Goal: Information Seeking & Learning: Learn about a topic

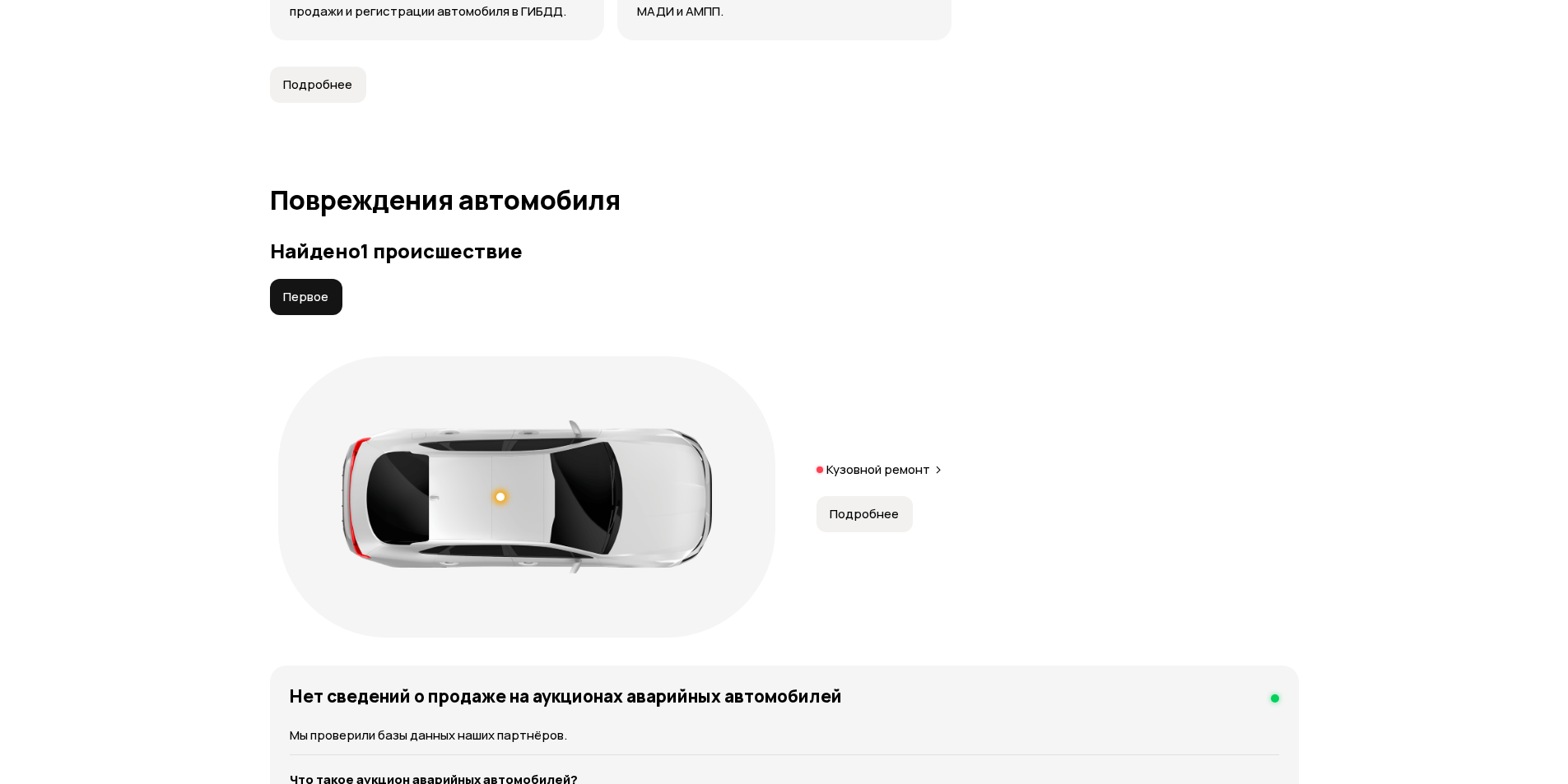
scroll to position [1811, 0]
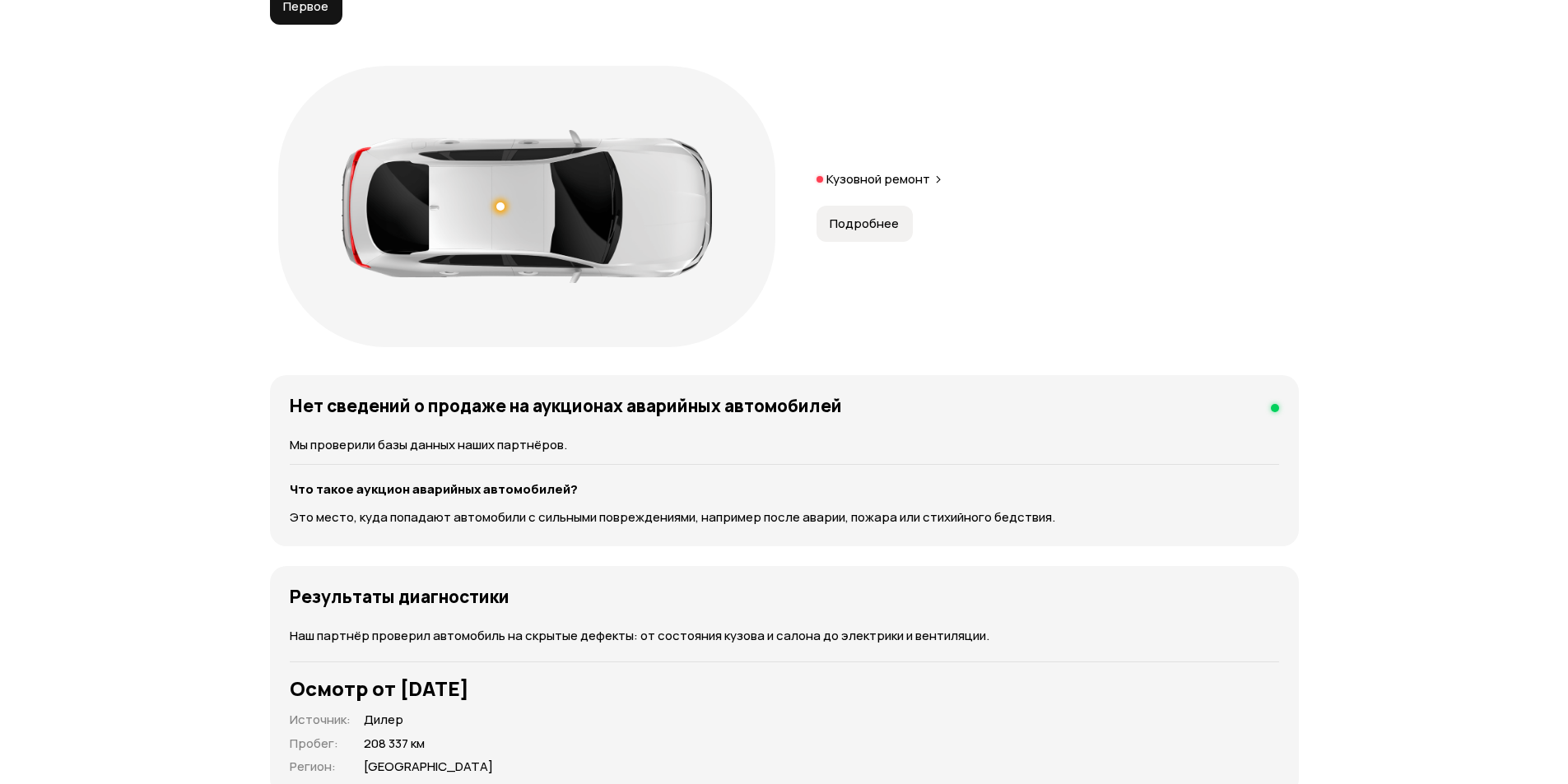
click at [897, 231] on button "Подробнее" at bounding box center [864, 224] width 96 height 36
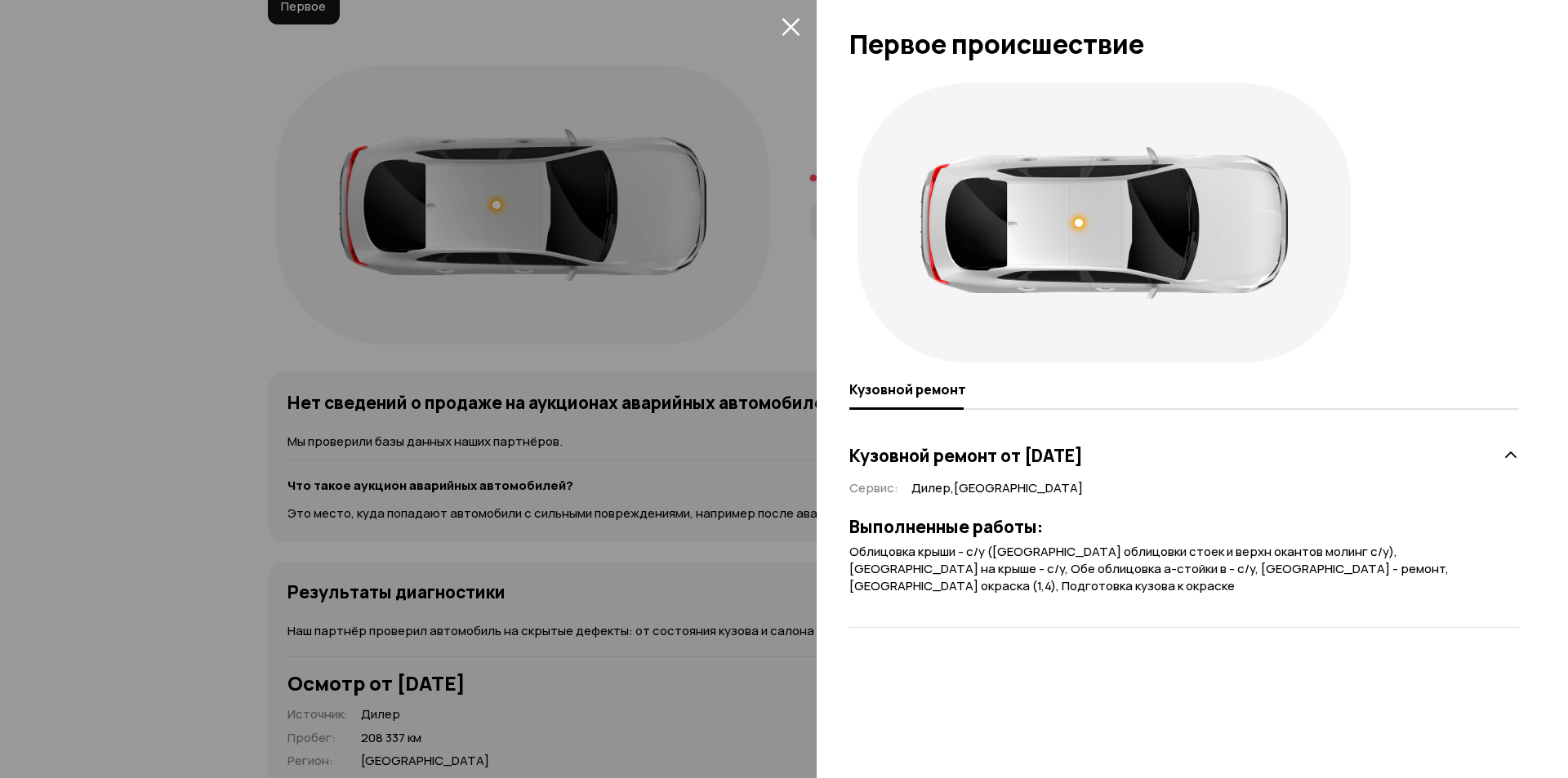
click at [290, 242] on div at bounding box center [784, 389] width 1568 height 778
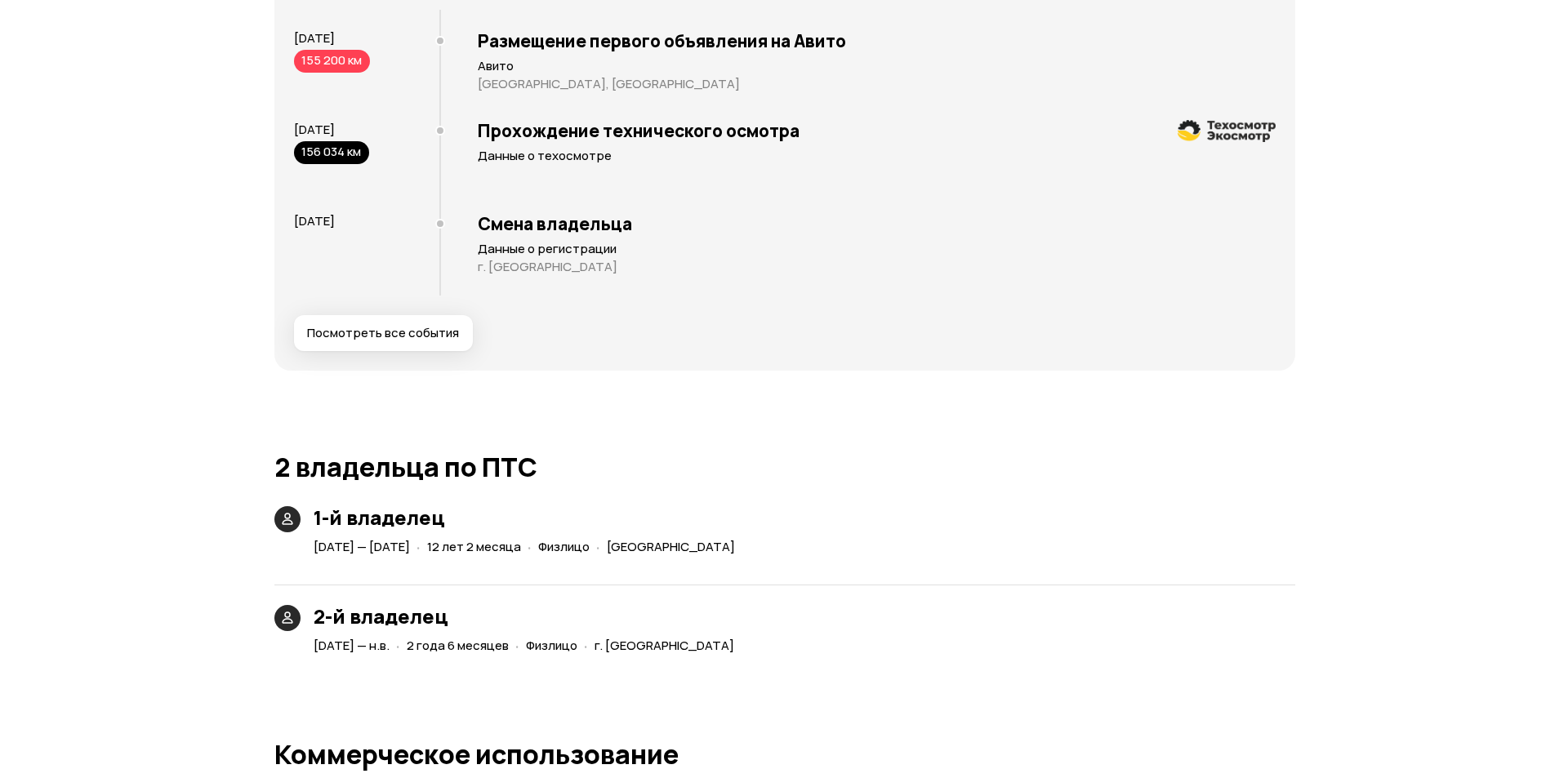
scroll to position [3430, 0]
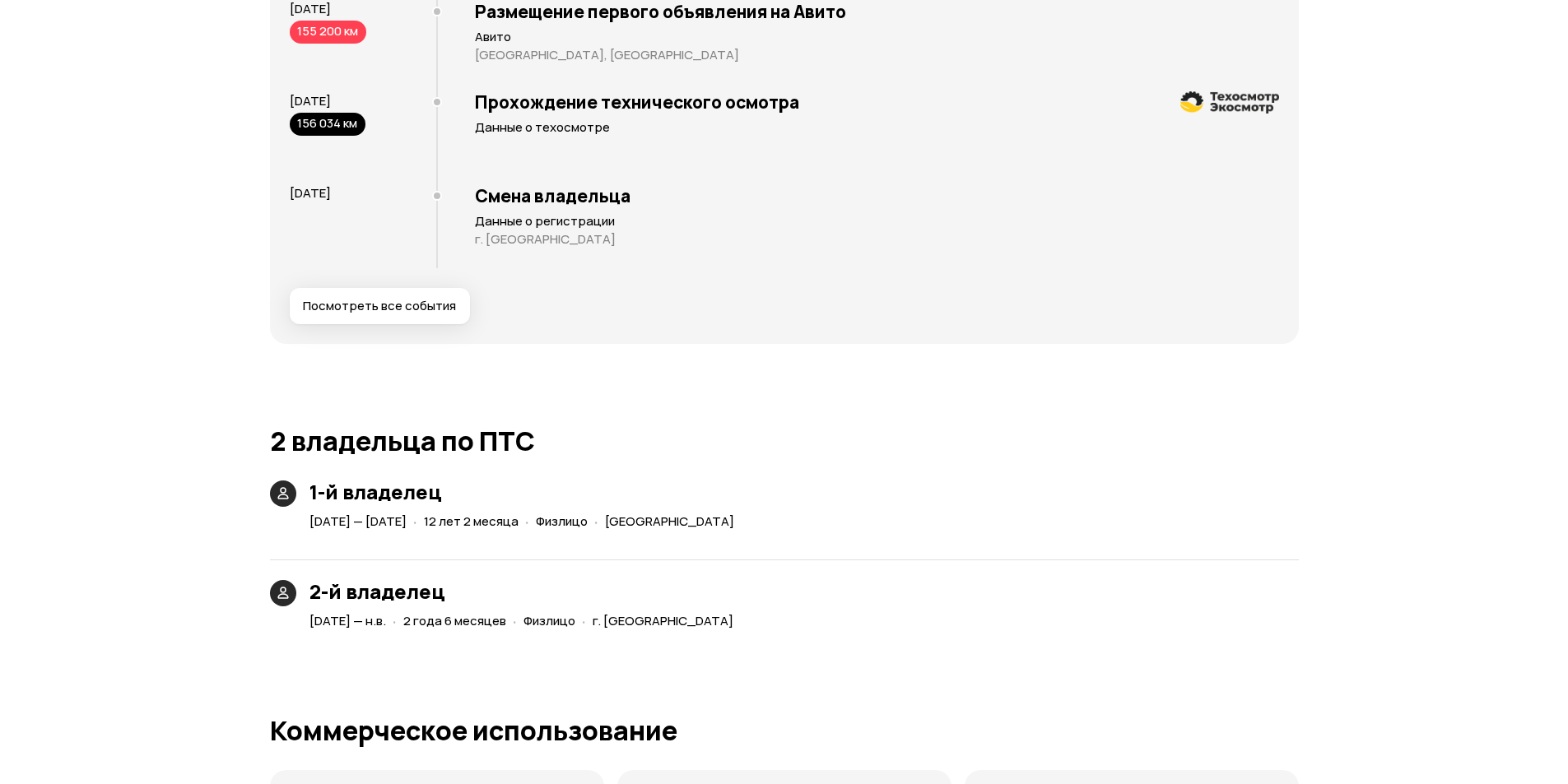
click at [418, 316] on button "Посмотреть все события" at bounding box center [379, 306] width 180 height 36
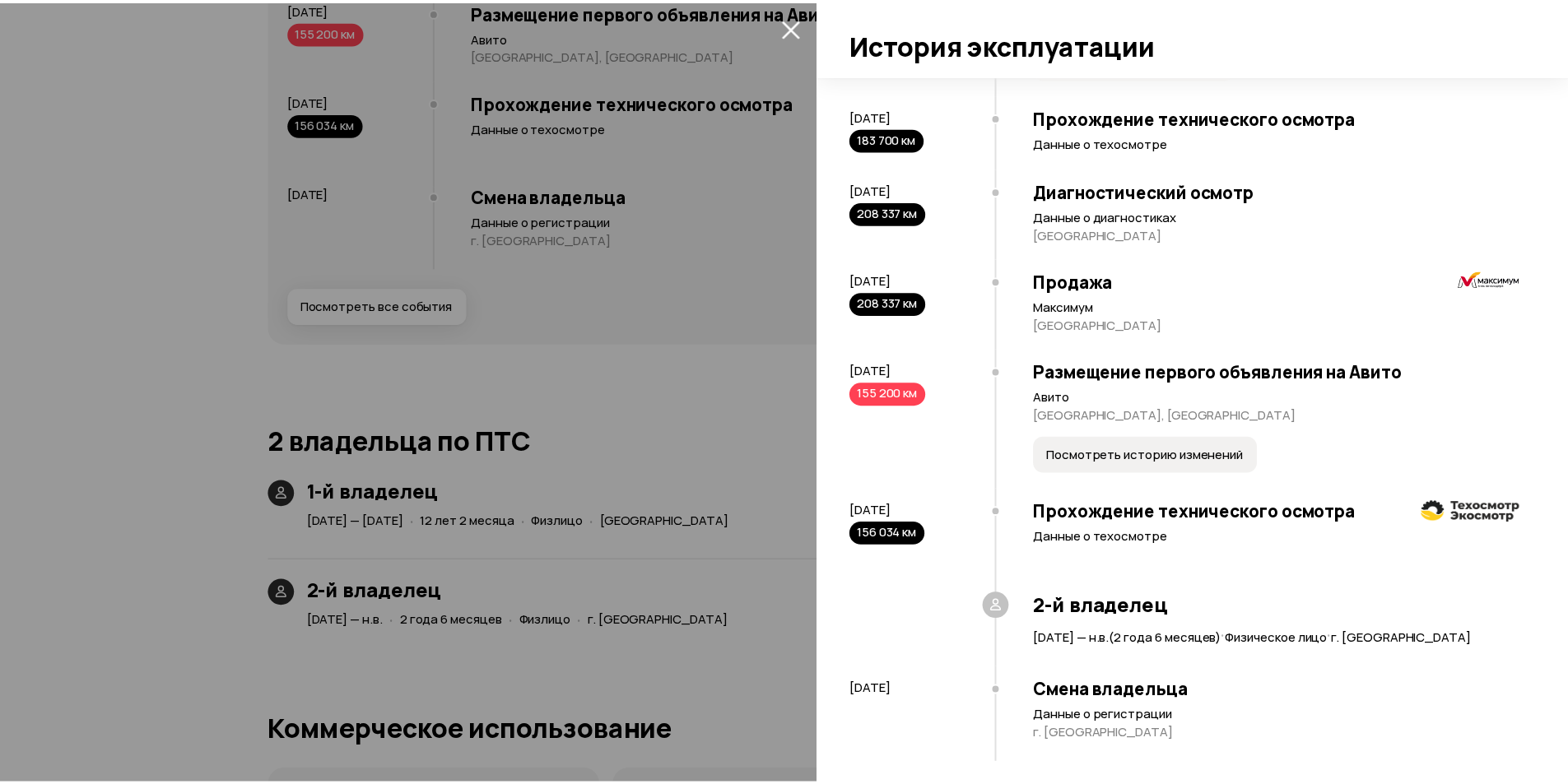
scroll to position [3162, 0]
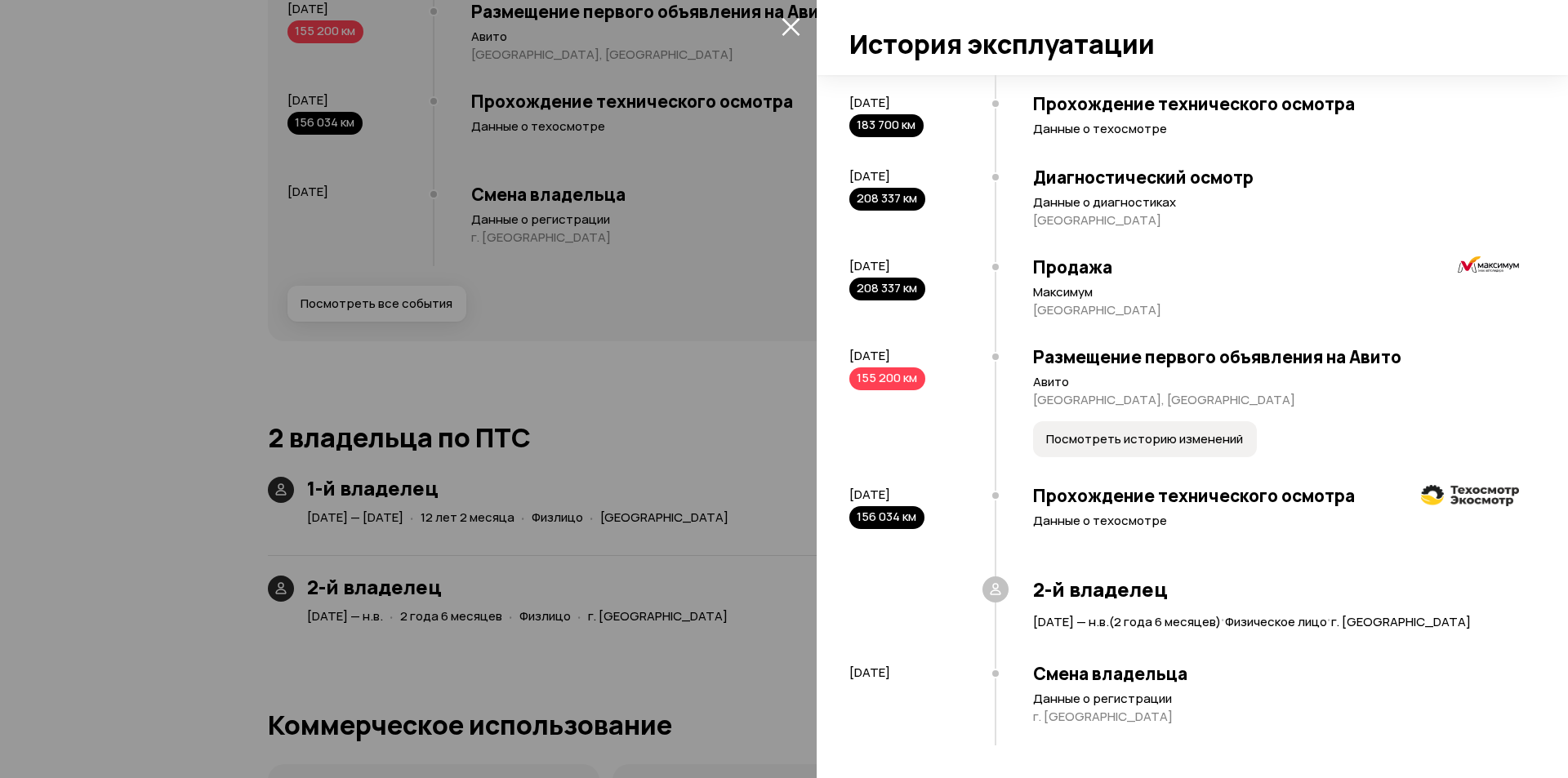
click at [255, 339] on div at bounding box center [784, 389] width 1568 height 778
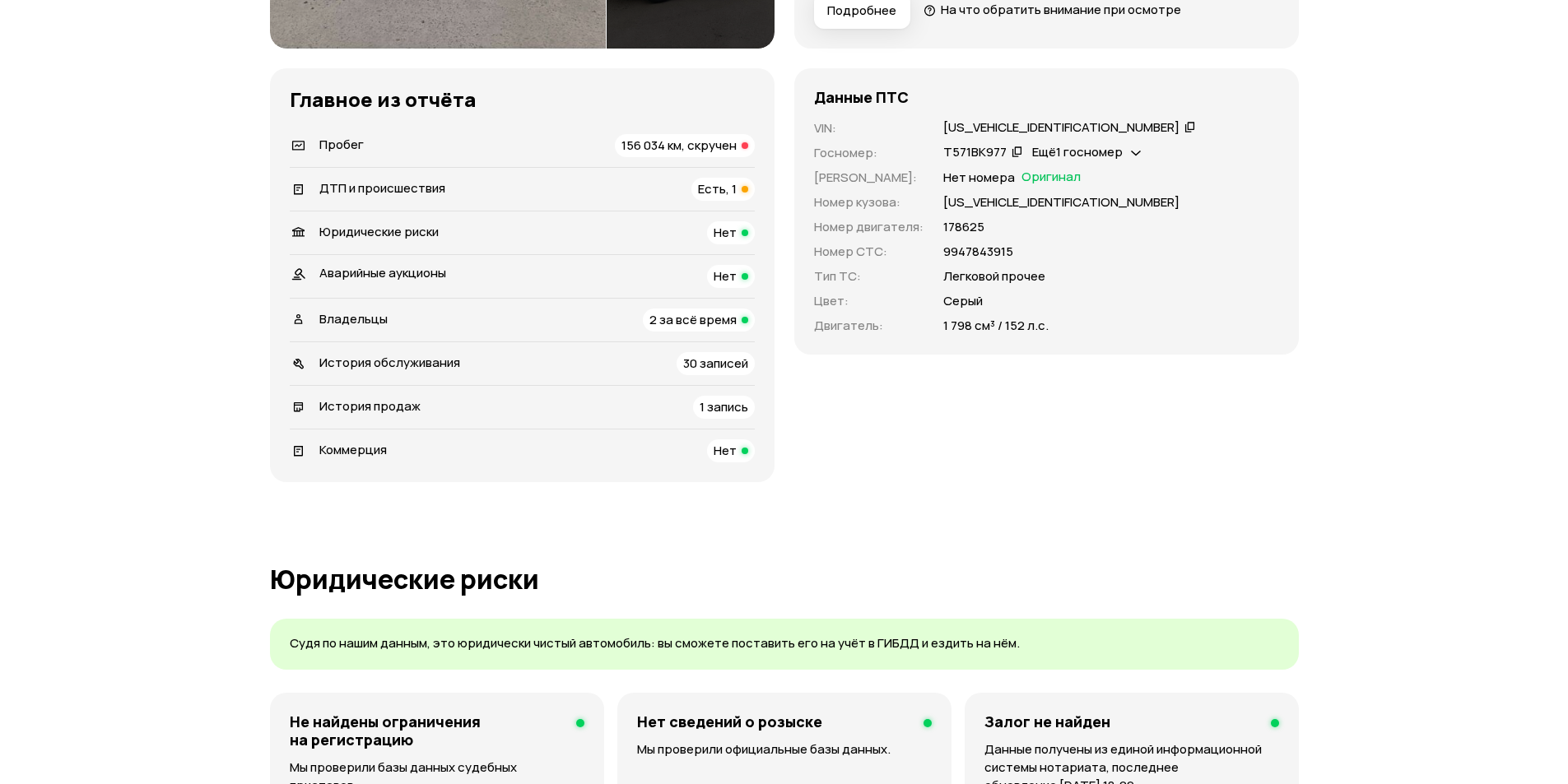
scroll to position [0, 0]
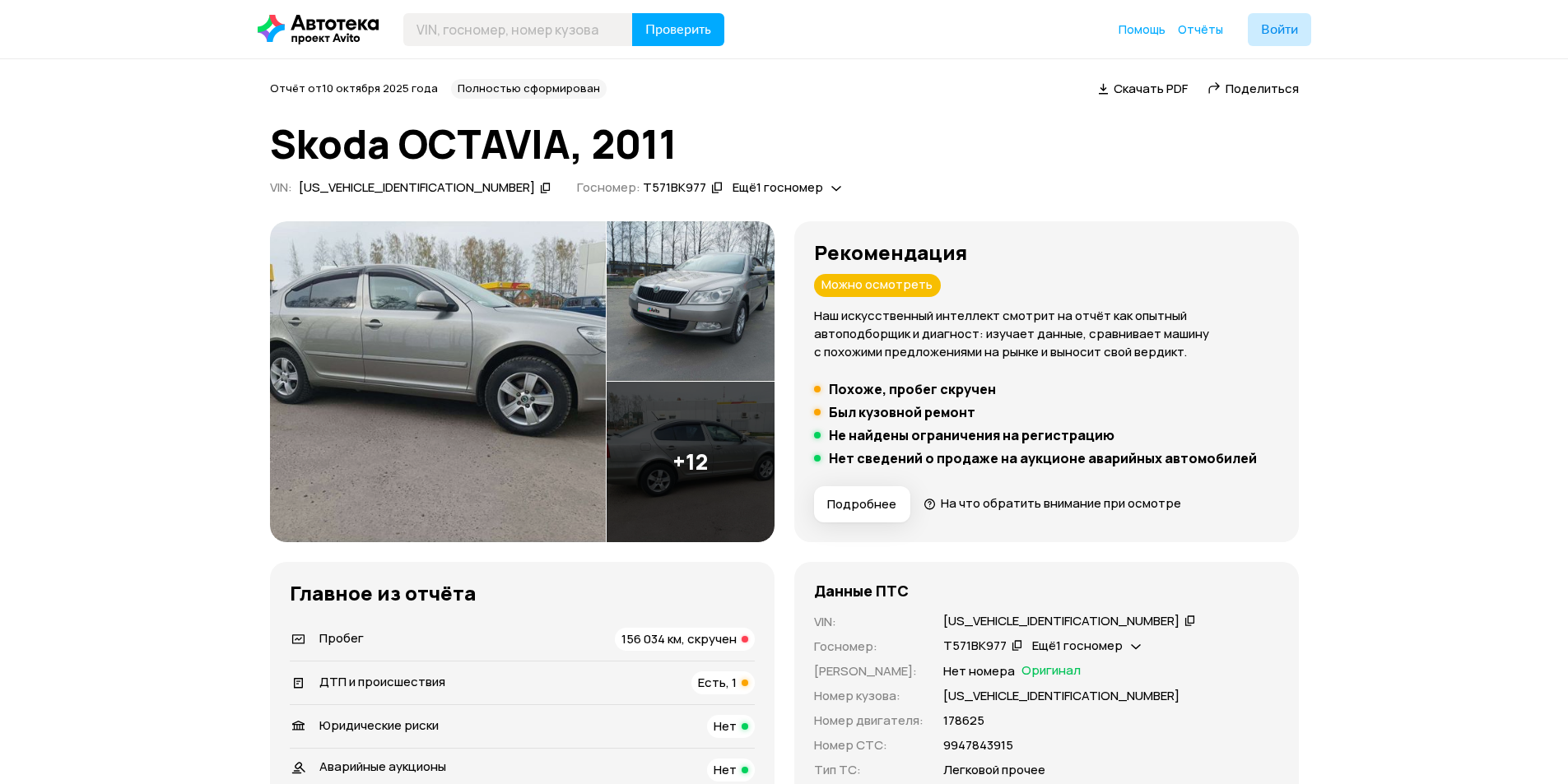
click at [469, 357] on img at bounding box center [437, 381] width 336 height 321
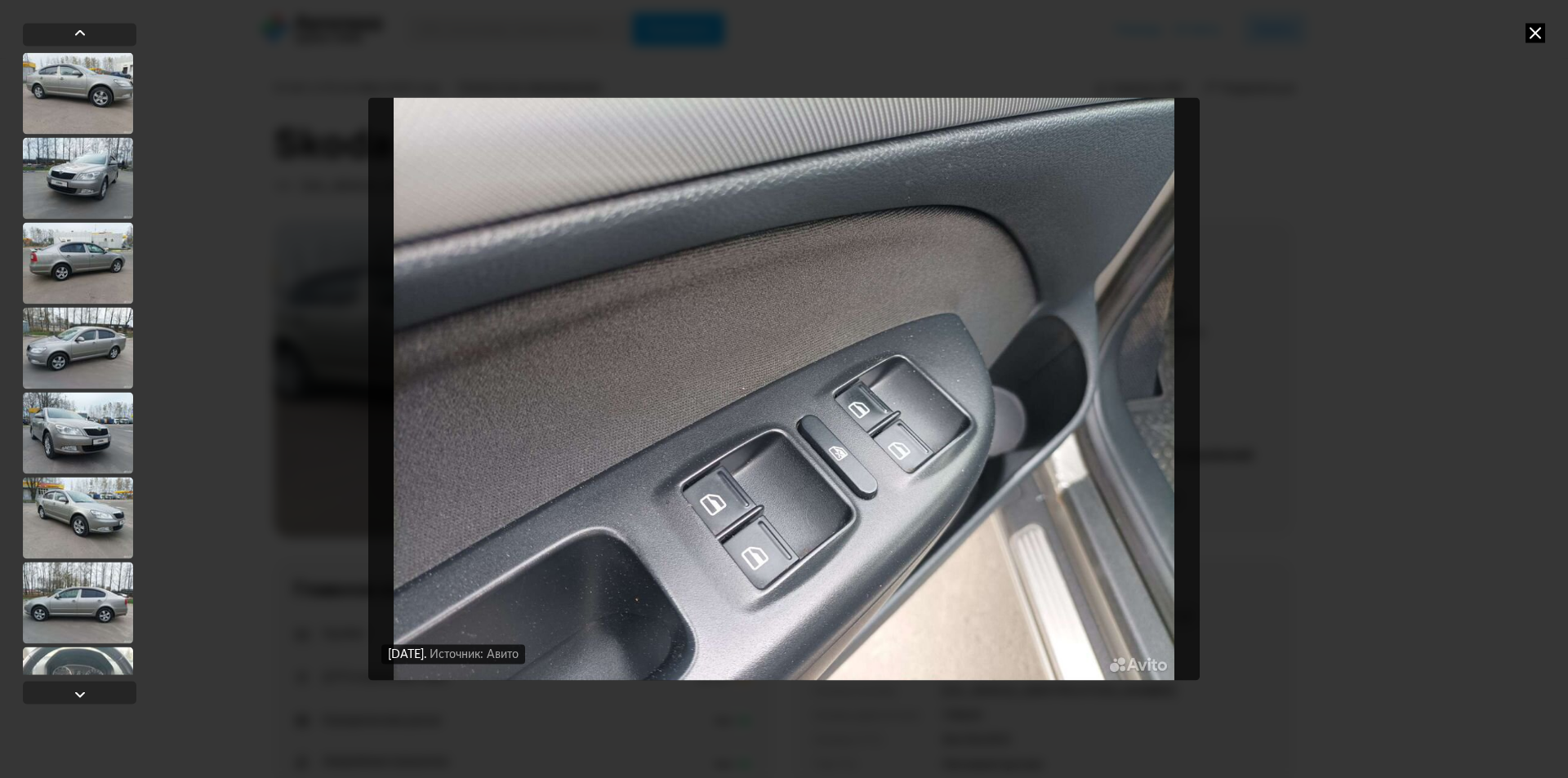
click at [1541, 29] on icon at bounding box center [1535, 32] width 19 height 19
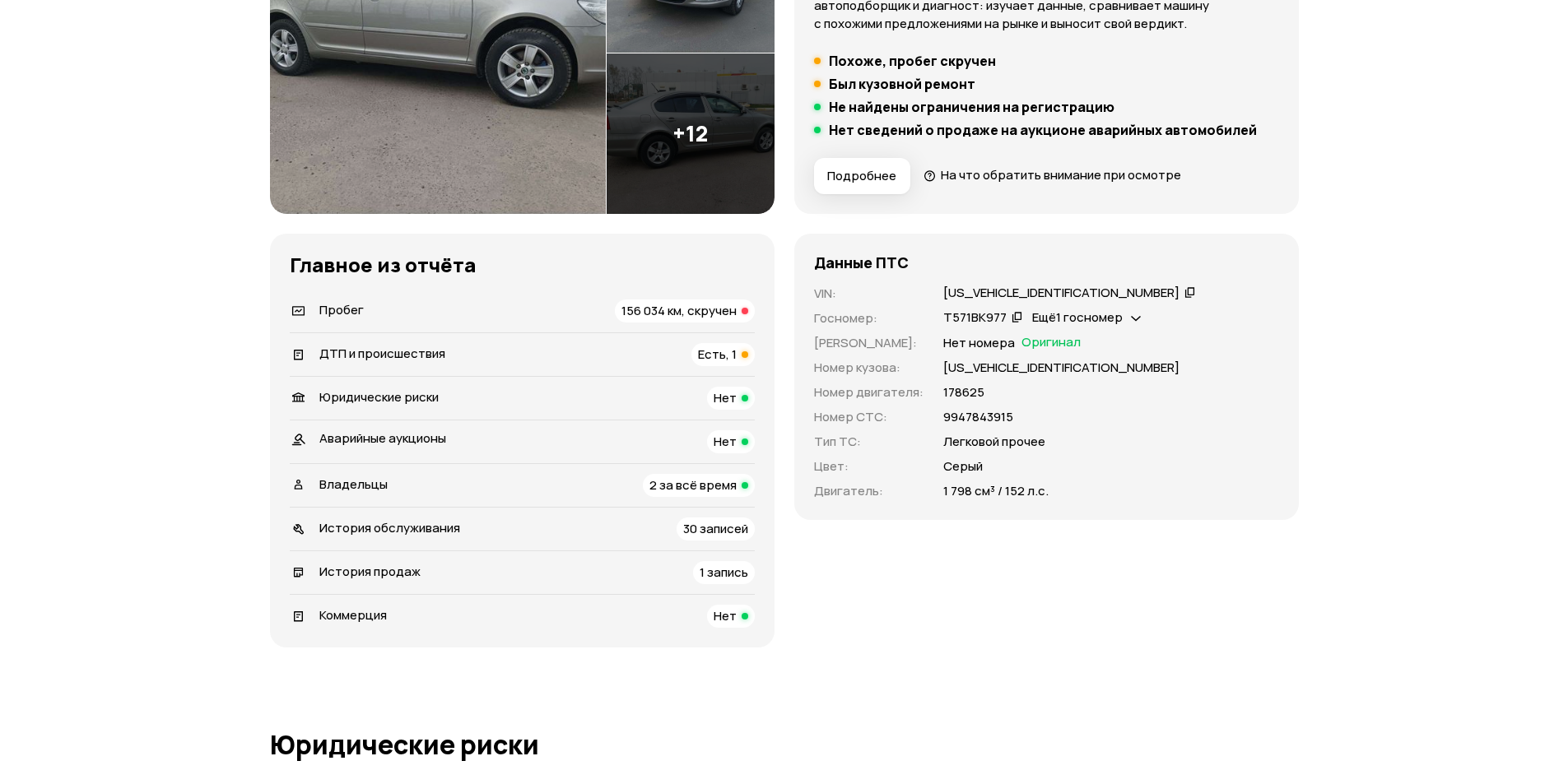
scroll to position [329, 0]
click at [685, 309] on span "156 034 км, скручен" at bounding box center [679, 310] width 116 height 18
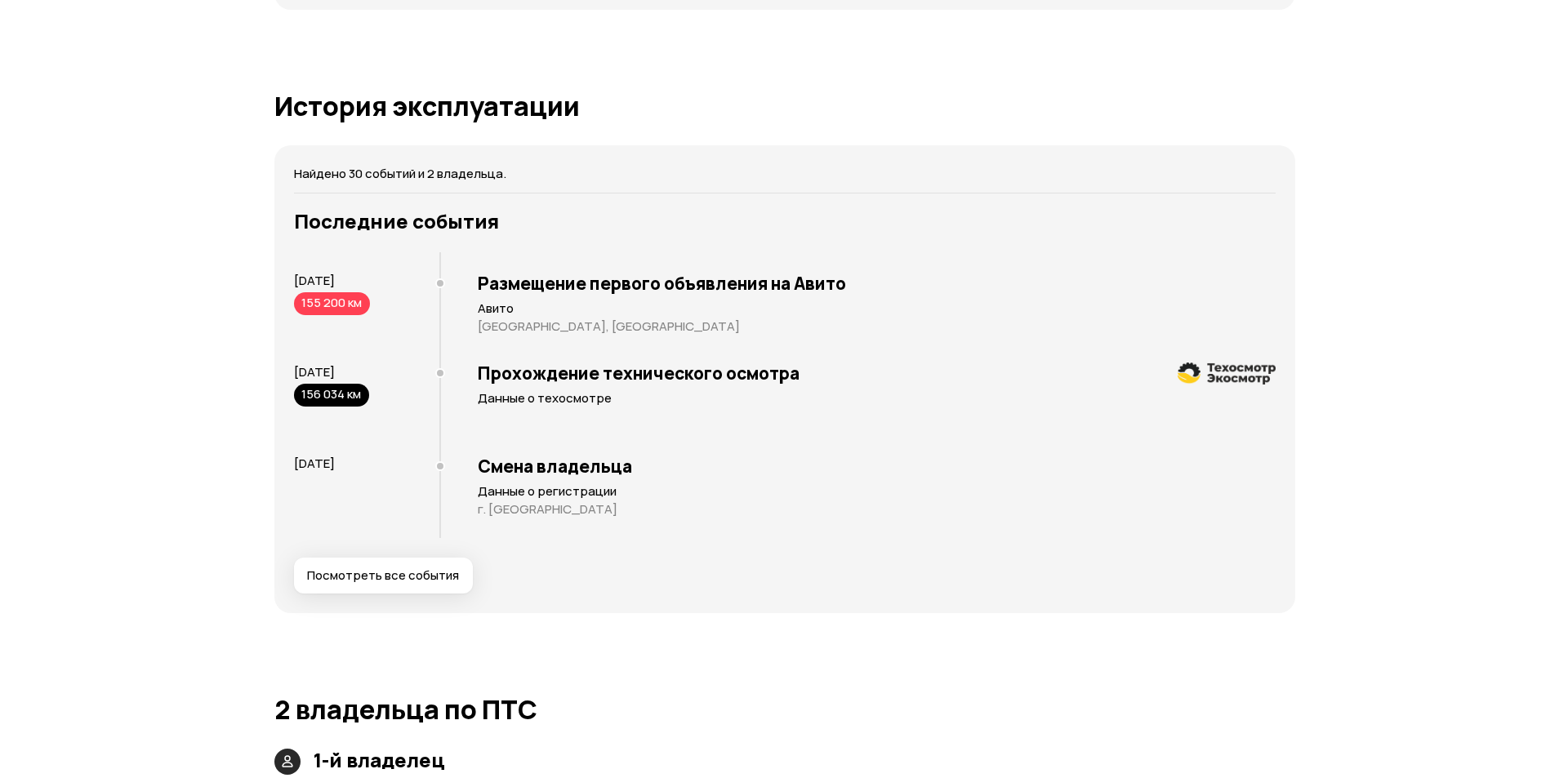
scroll to position [3240, 0]
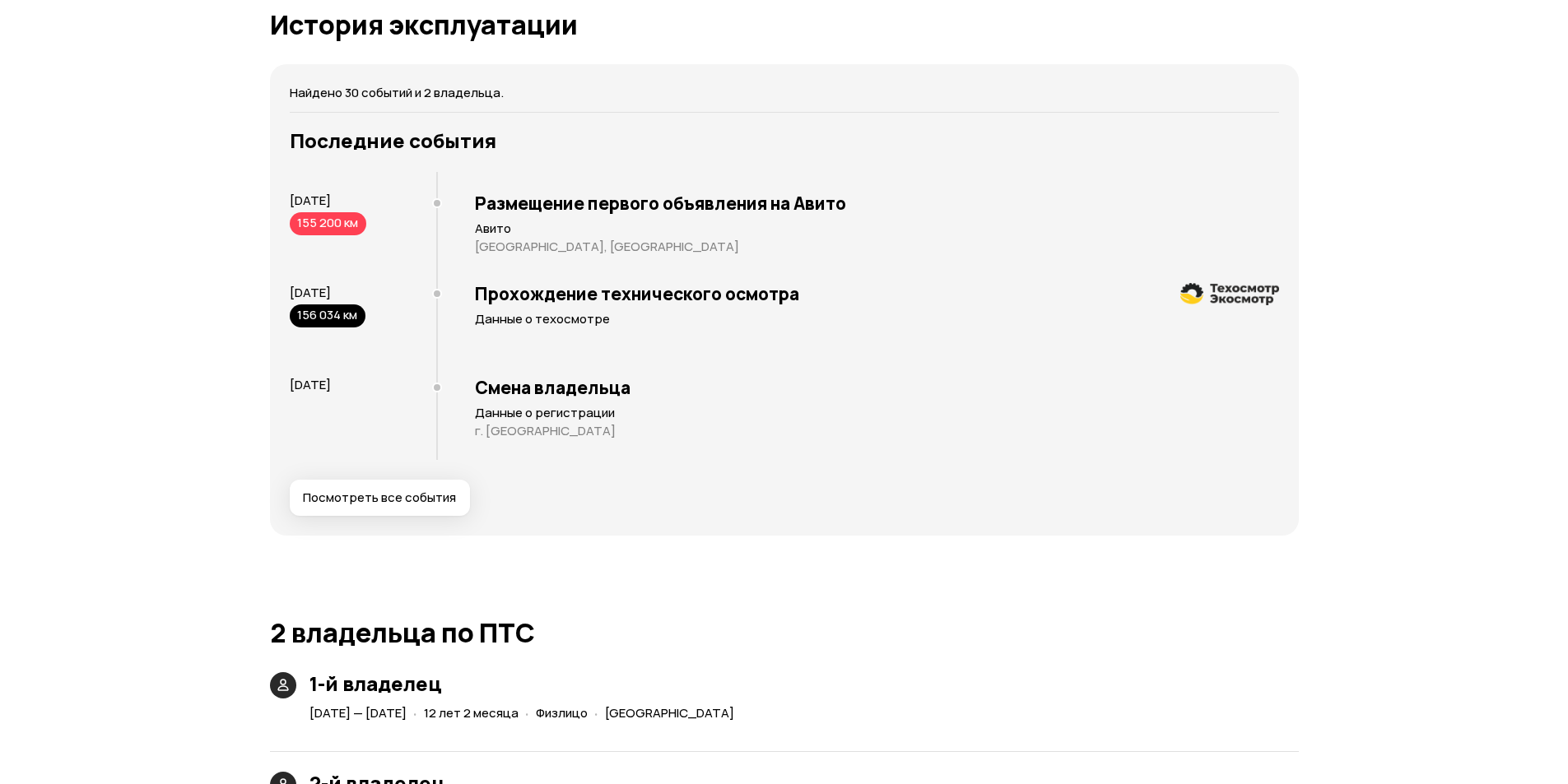
click at [386, 499] on span "Посмотреть все события" at bounding box center [380, 498] width 153 height 17
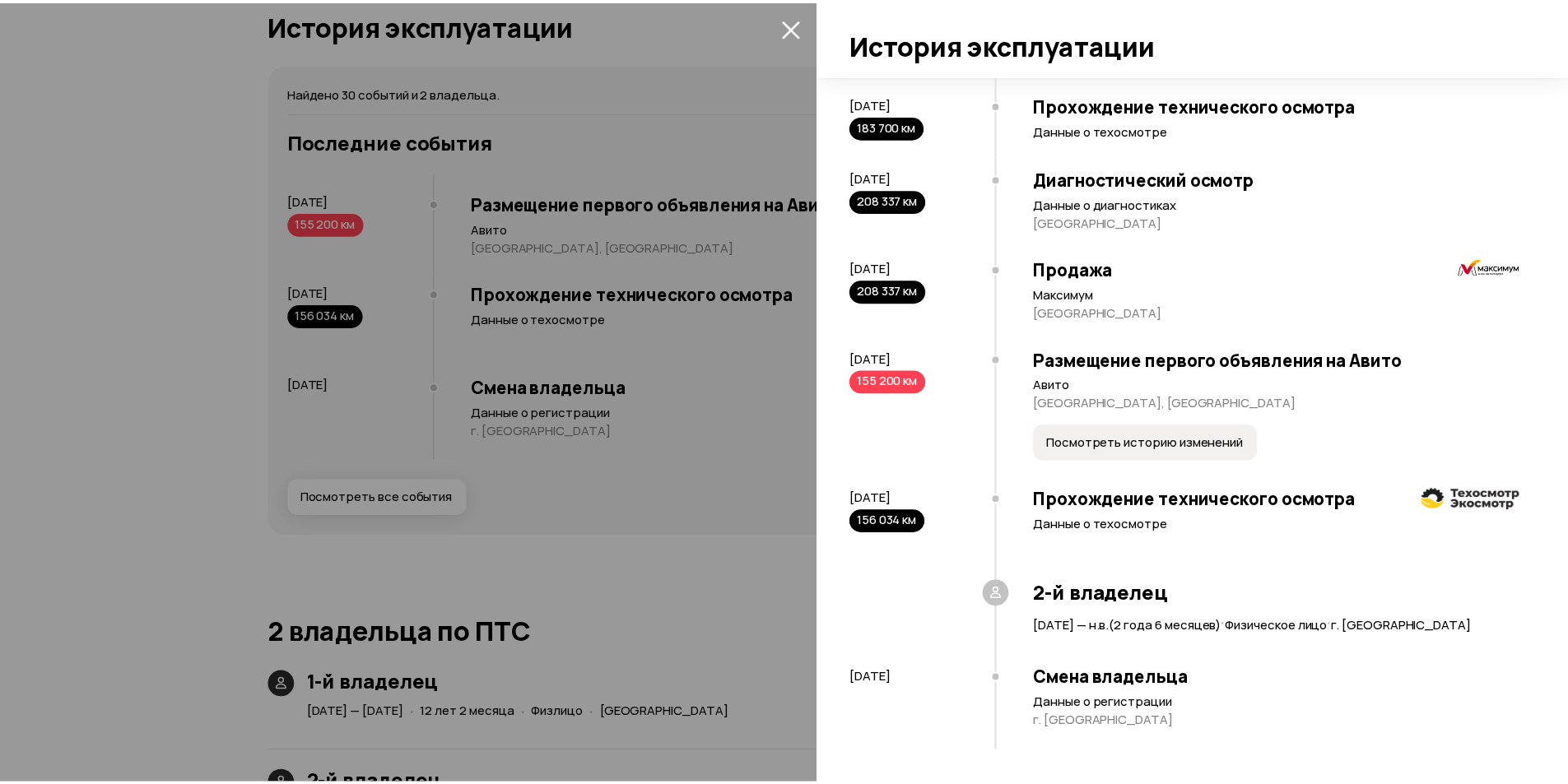
scroll to position [3162, 0]
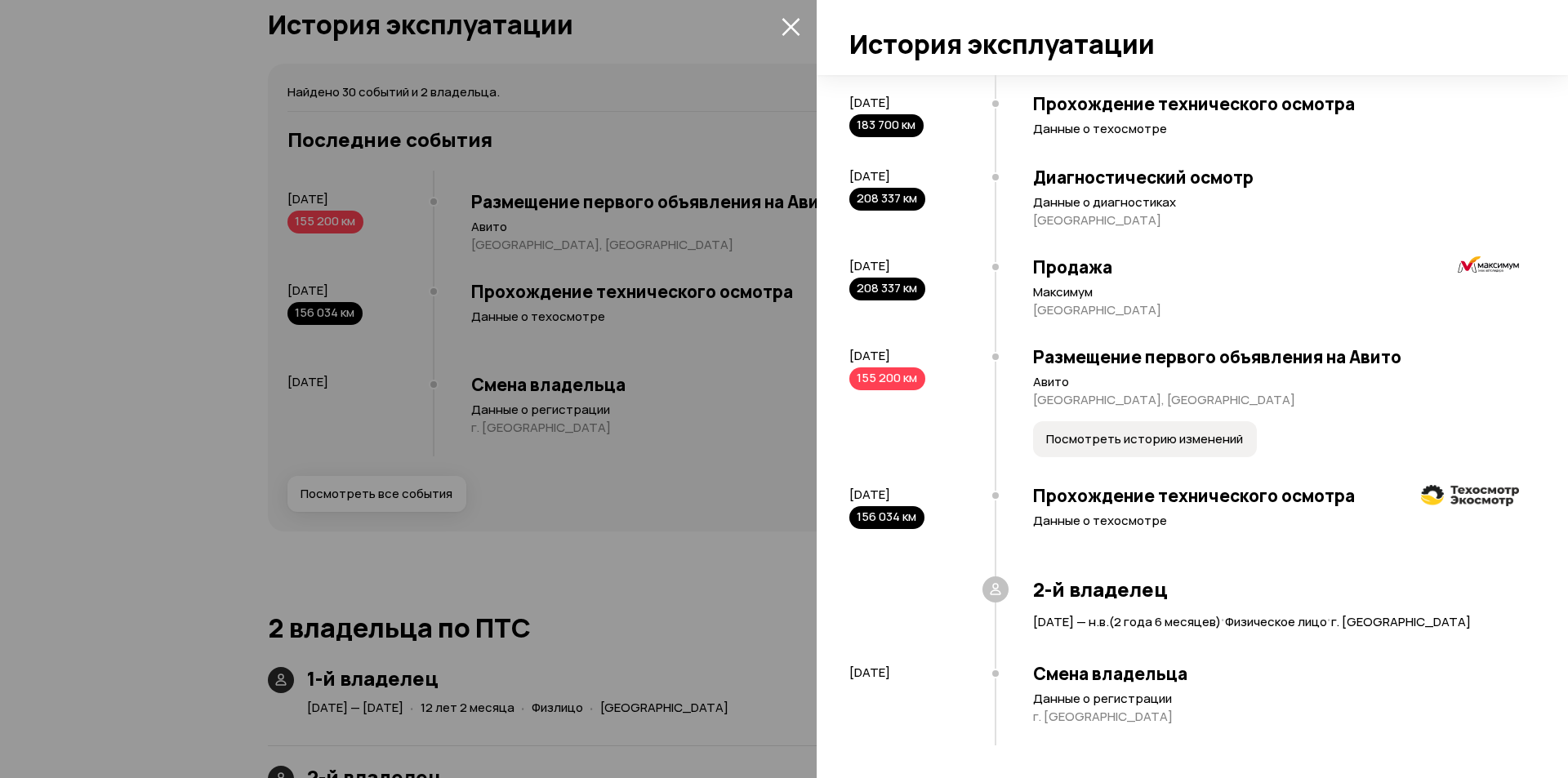
click at [9, 119] on div at bounding box center [784, 389] width 1568 height 778
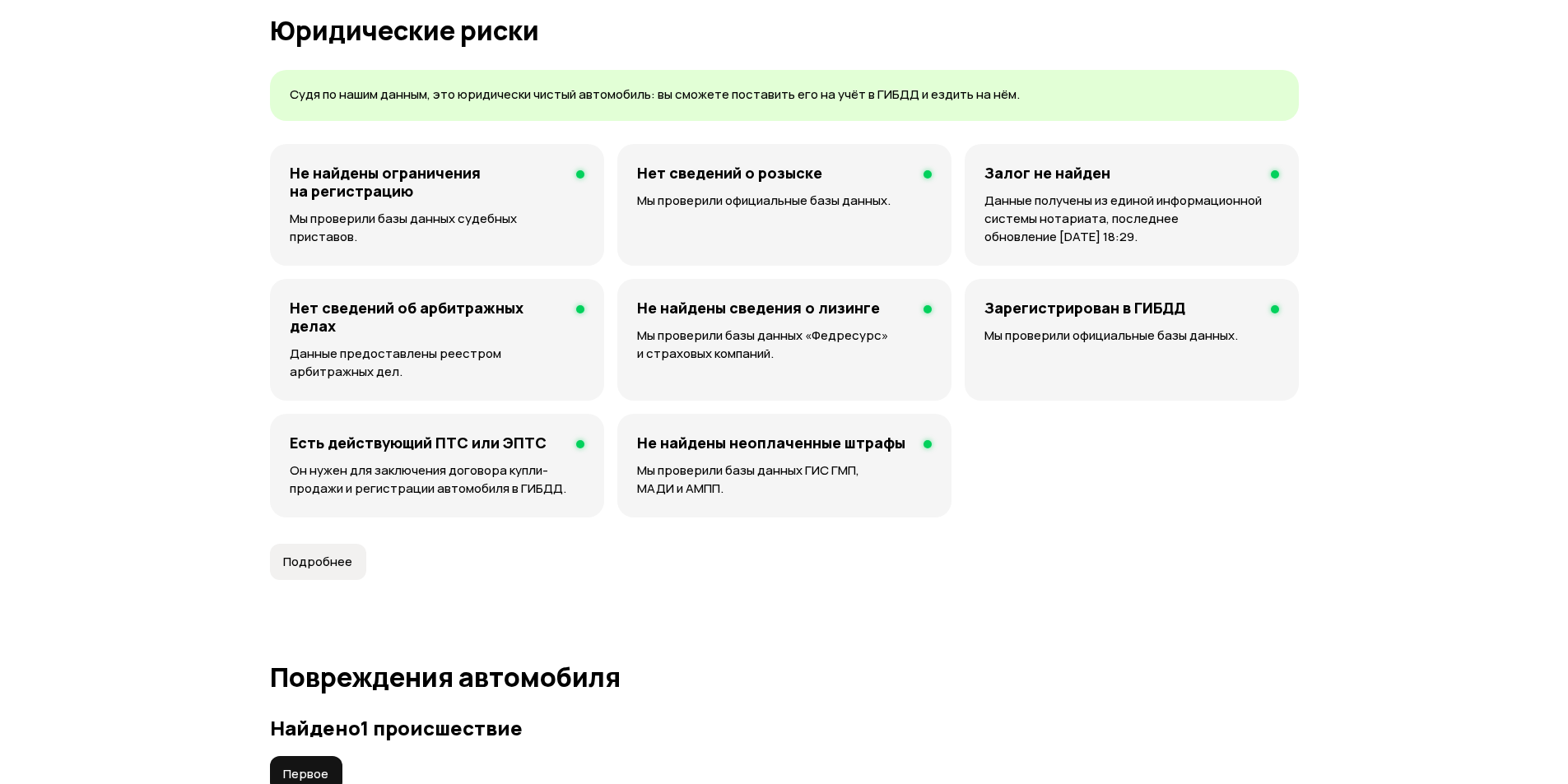
scroll to position [1619, 0]
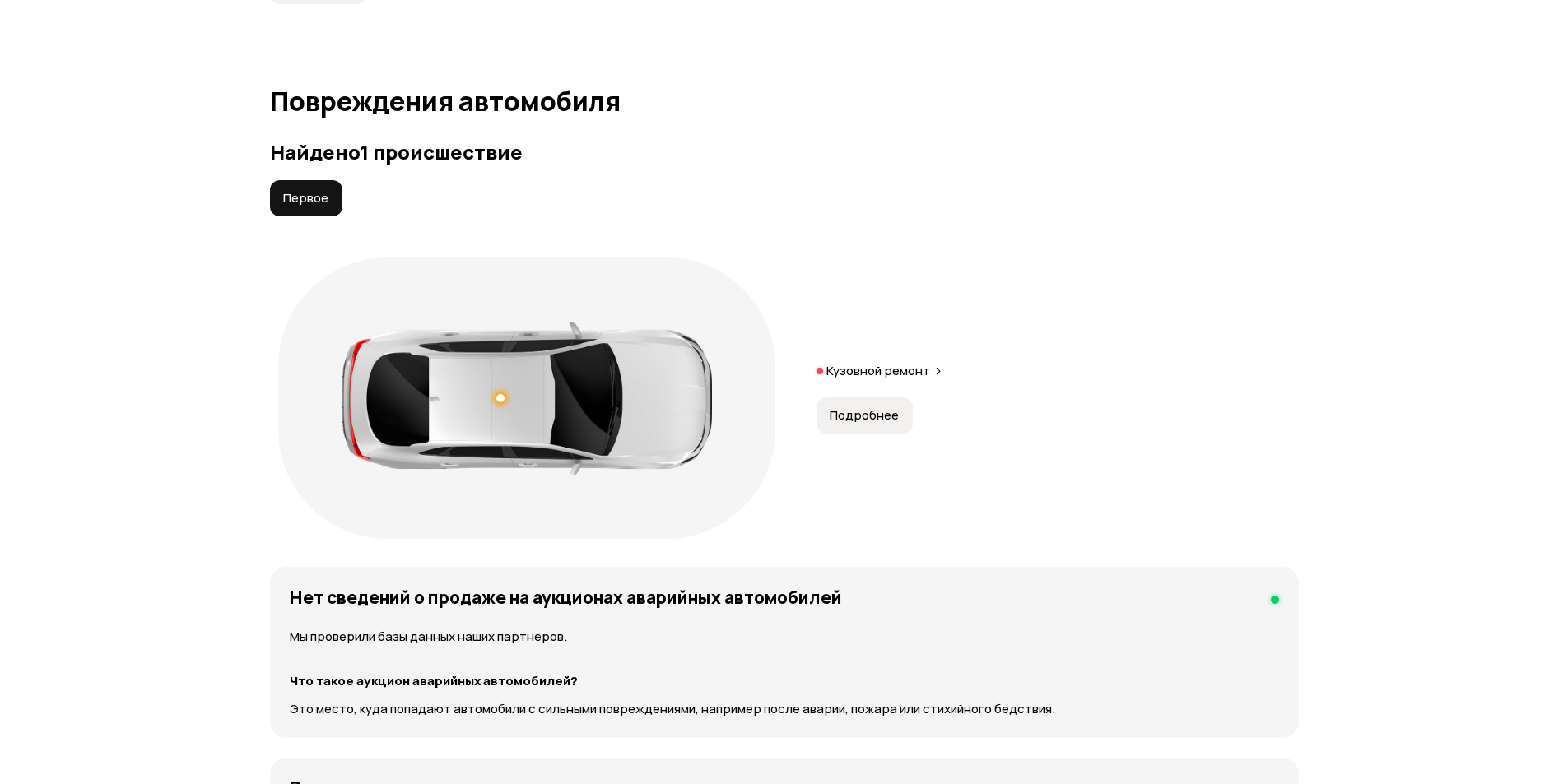
click at [858, 408] on span "Подробнее" at bounding box center [864, 416] width 69 height 17
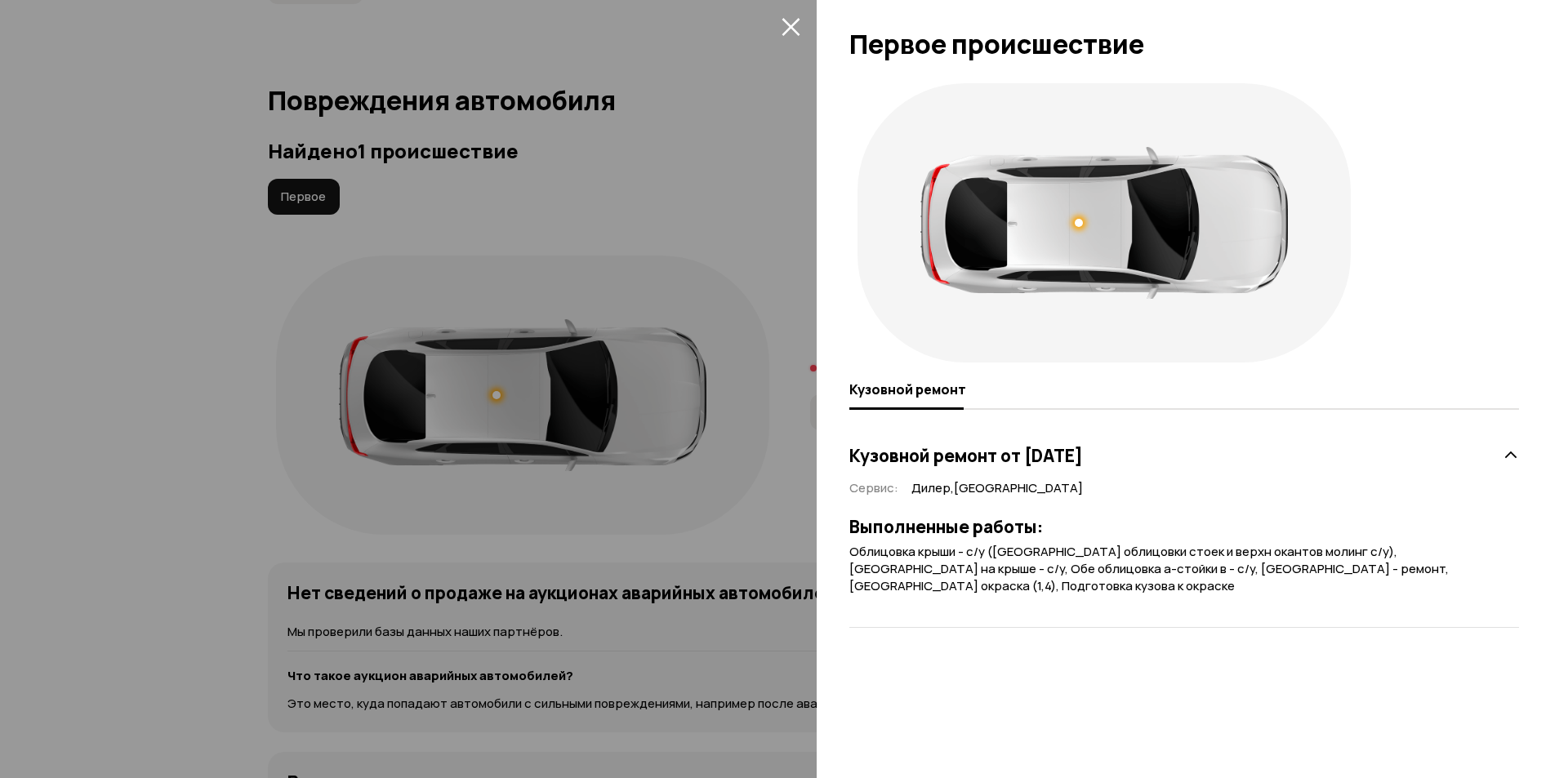
click at [4, 301] on div at bounding box center [784, 389] width 1568 height 778
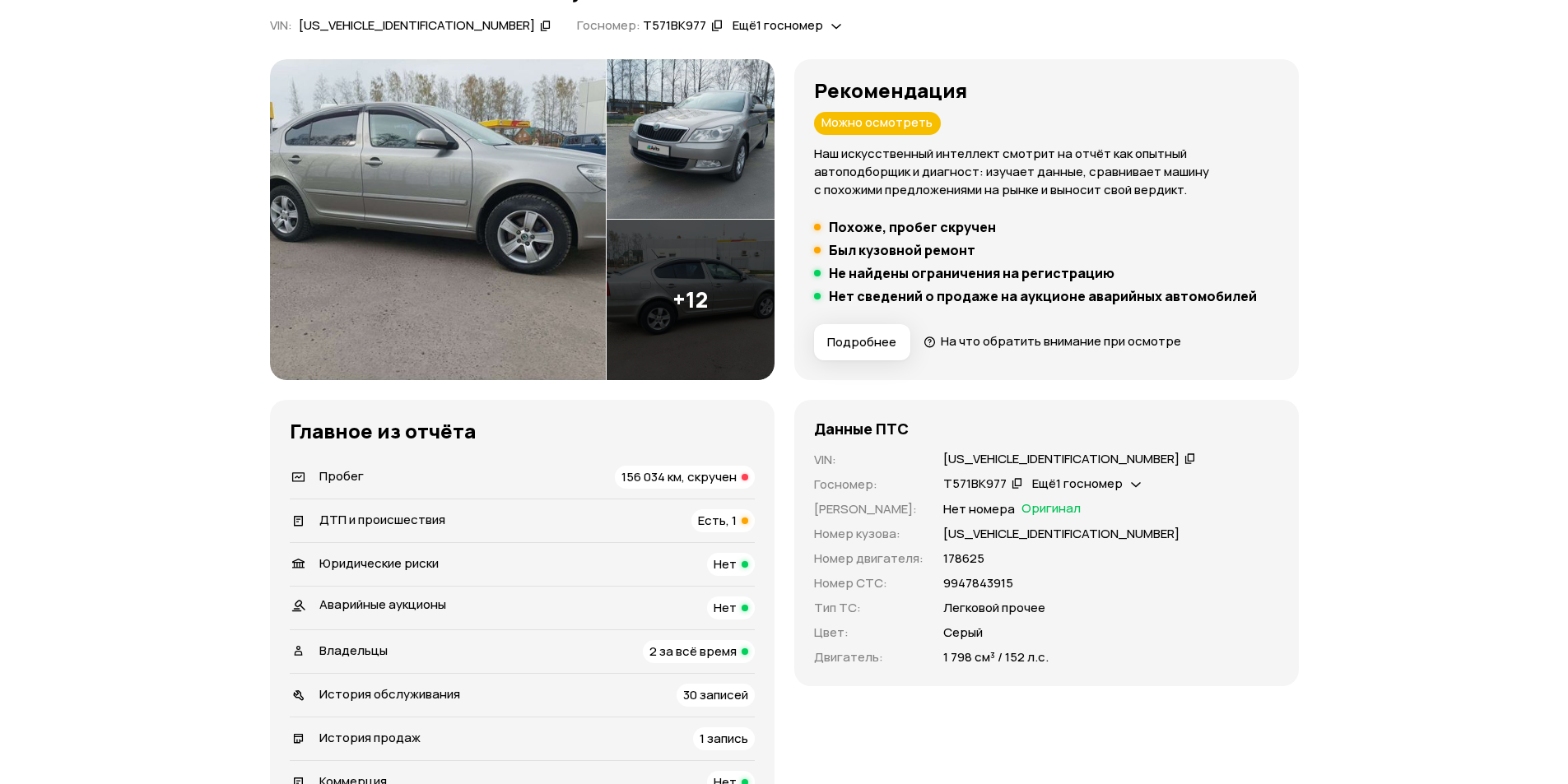
scroll to position [165, 0]
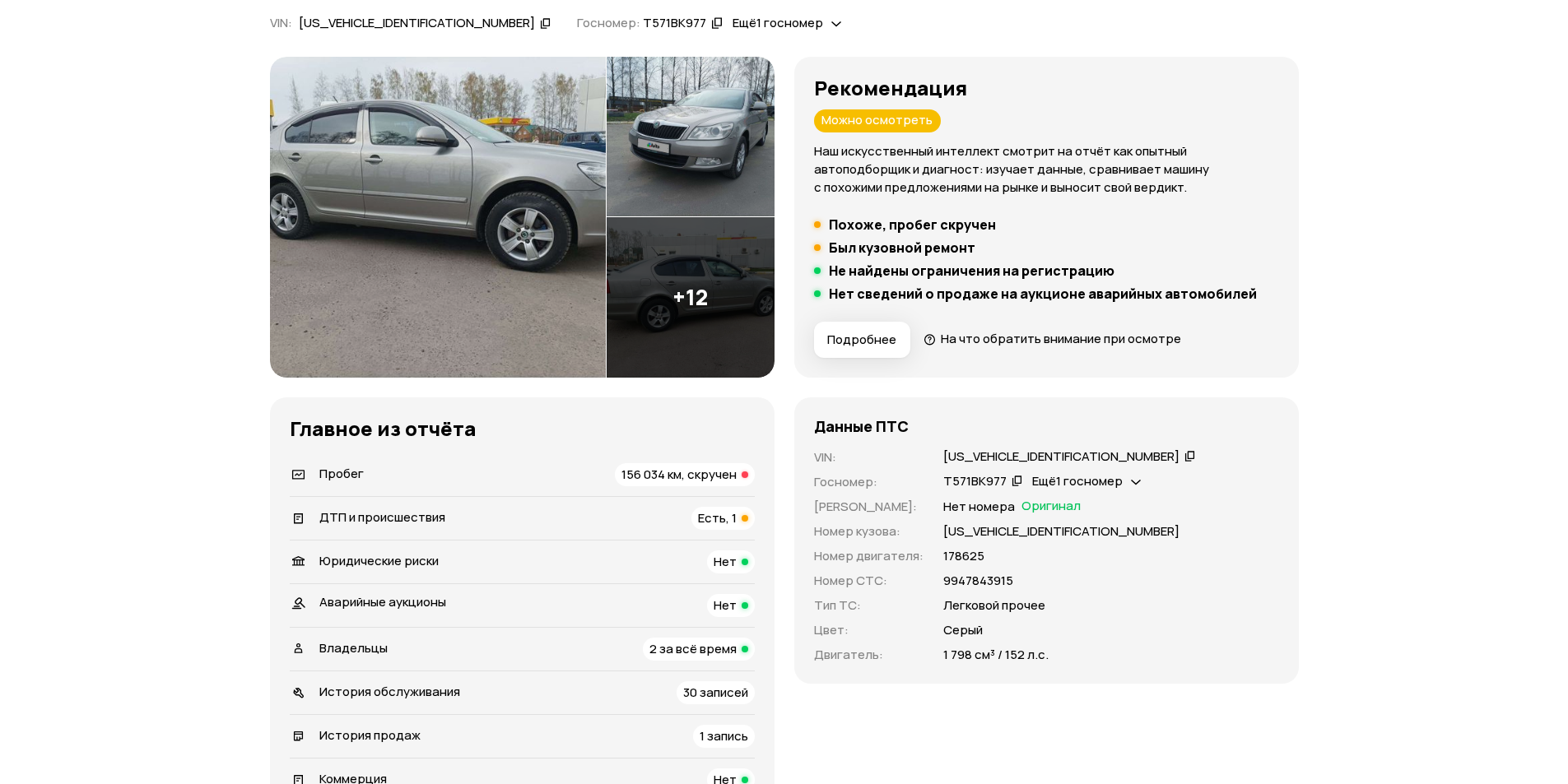
click at [563, 521] on div "ДТП и происшествия Есть, 1" at bounding box center [521, 518] width 465 height 23
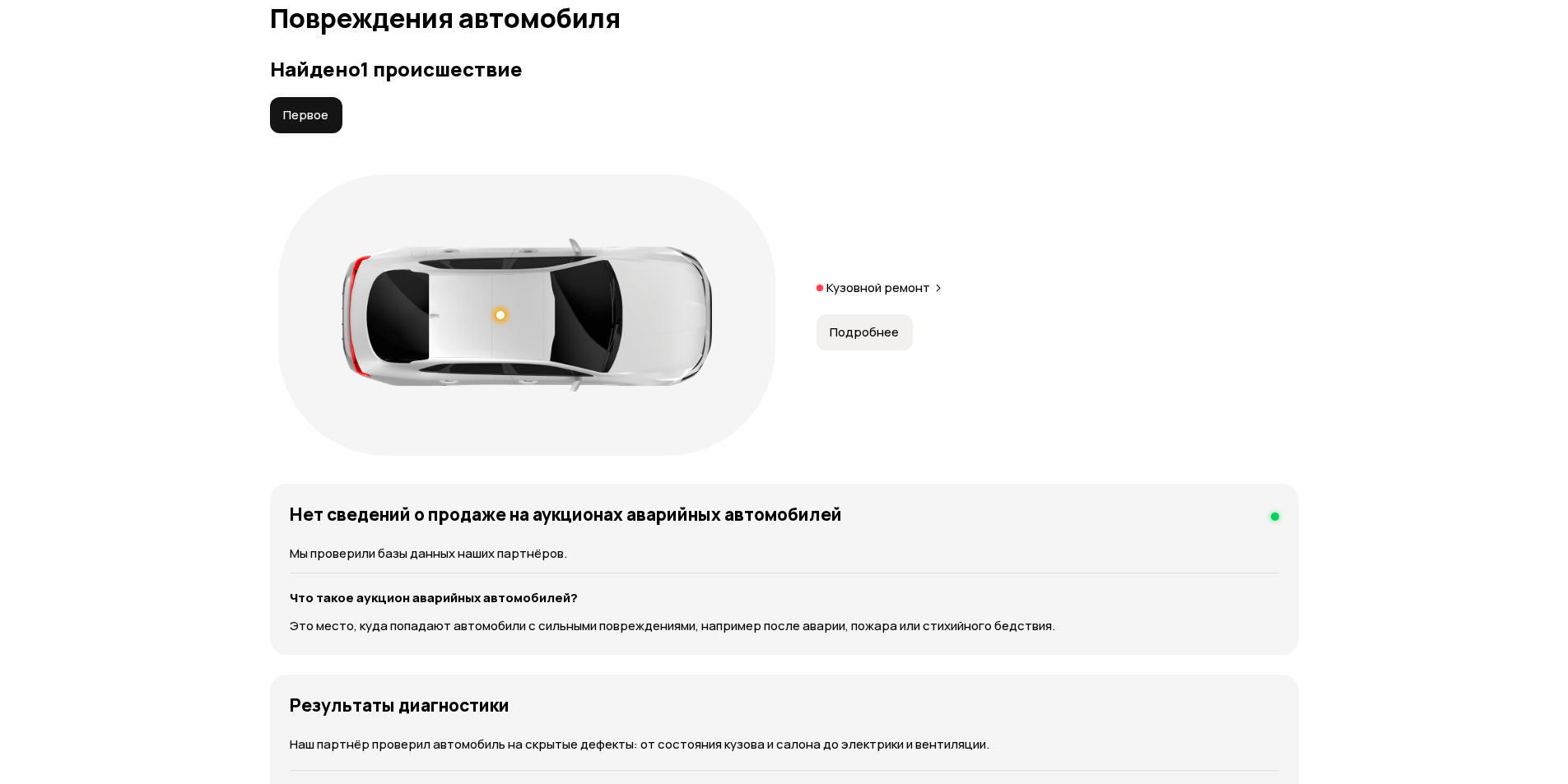
scroll to position [1706, 0]
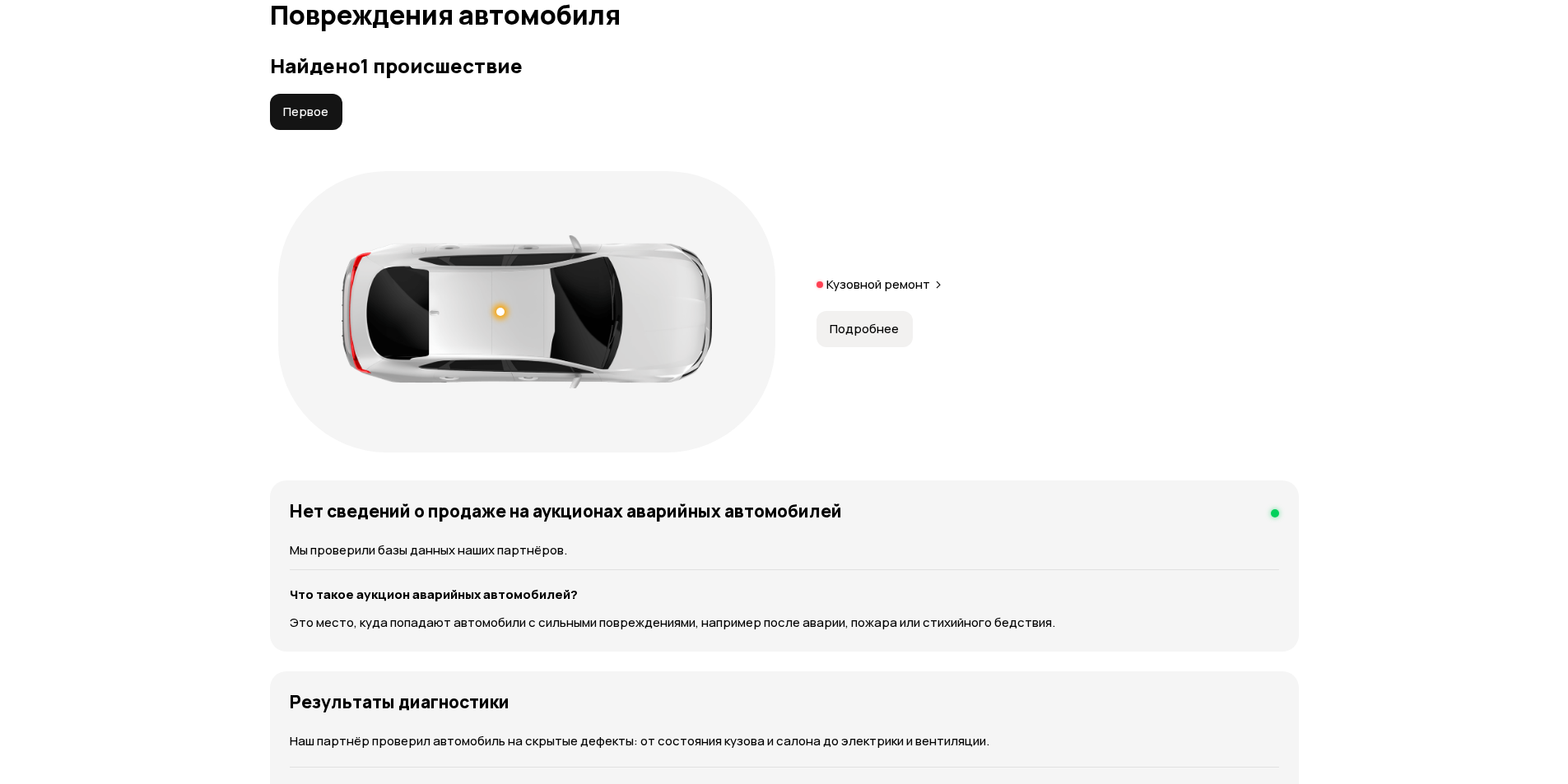
click at [889, 340] on button "Подробнее" at bounding box center [864, 329] width 96 height 36
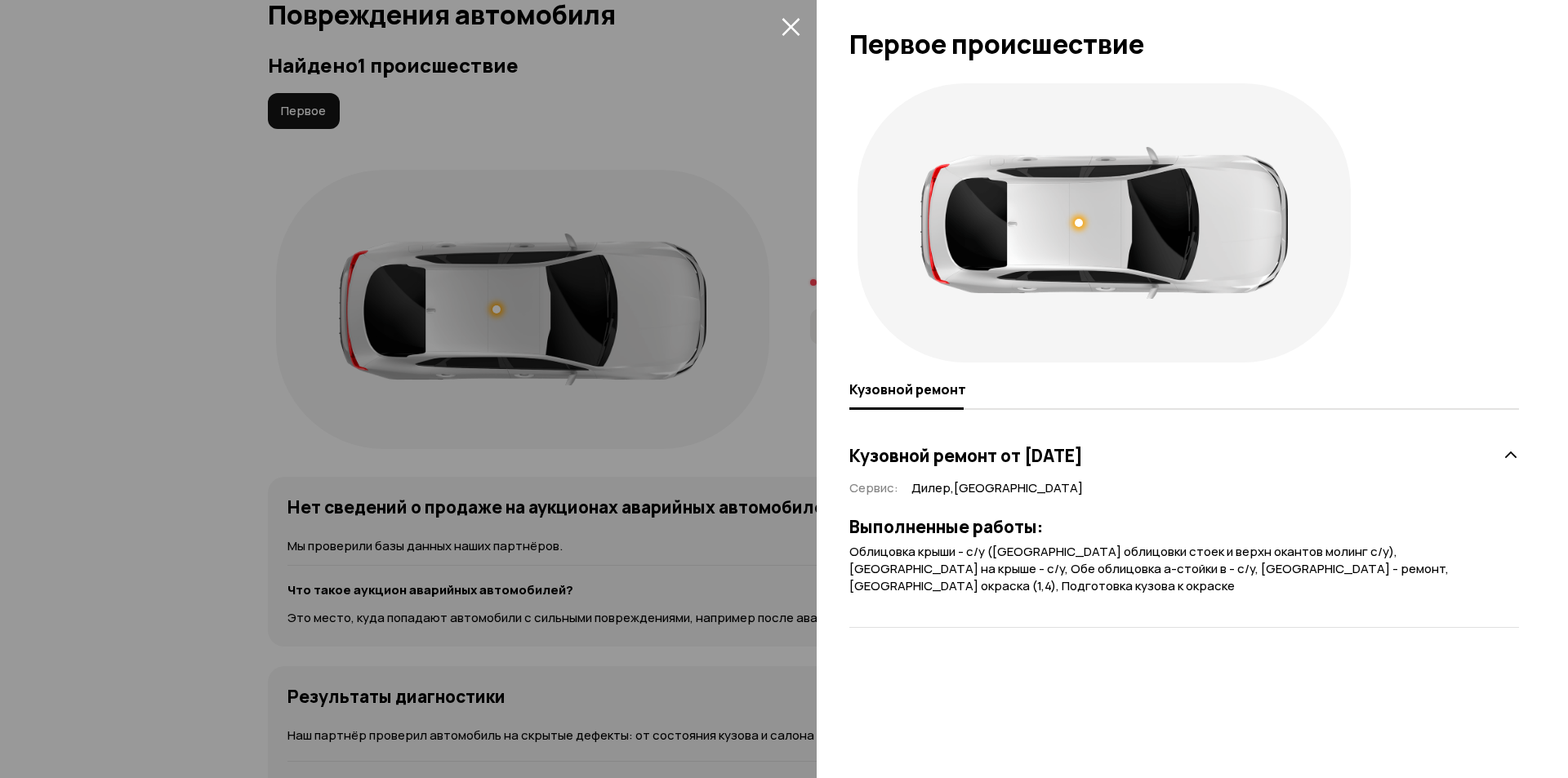
click at [789, 18] on icon "закрыть" at bounding box center [791, 27] width 18 height 18
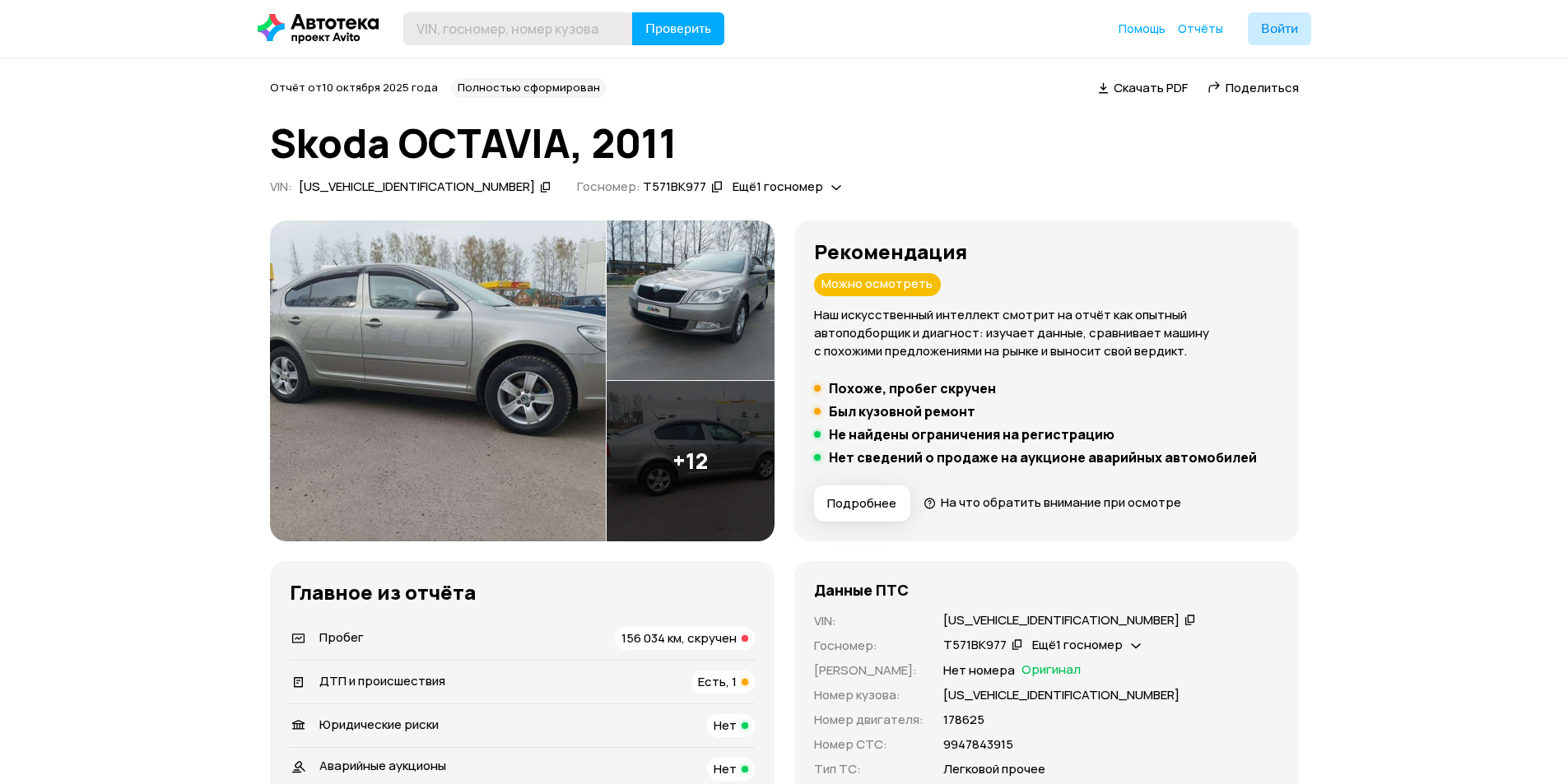
scroll to position [0, 0]
